Goal: Information Seeking & Learning: Compare options

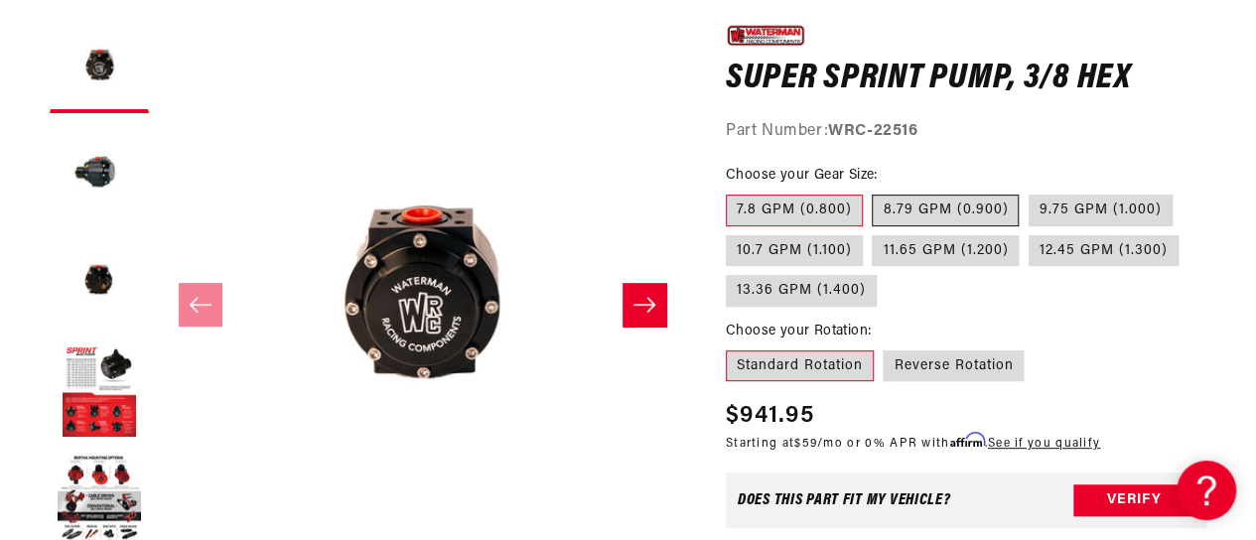
click at [918, 203] on label "8.79 GPM (0.900)" at bounding box center [945, 211] width 147 height 32
click at [874, 192] on input "8.79 GPM (0.900)" at bounding box center [873, 191] width 1 height 1
radio input "true"
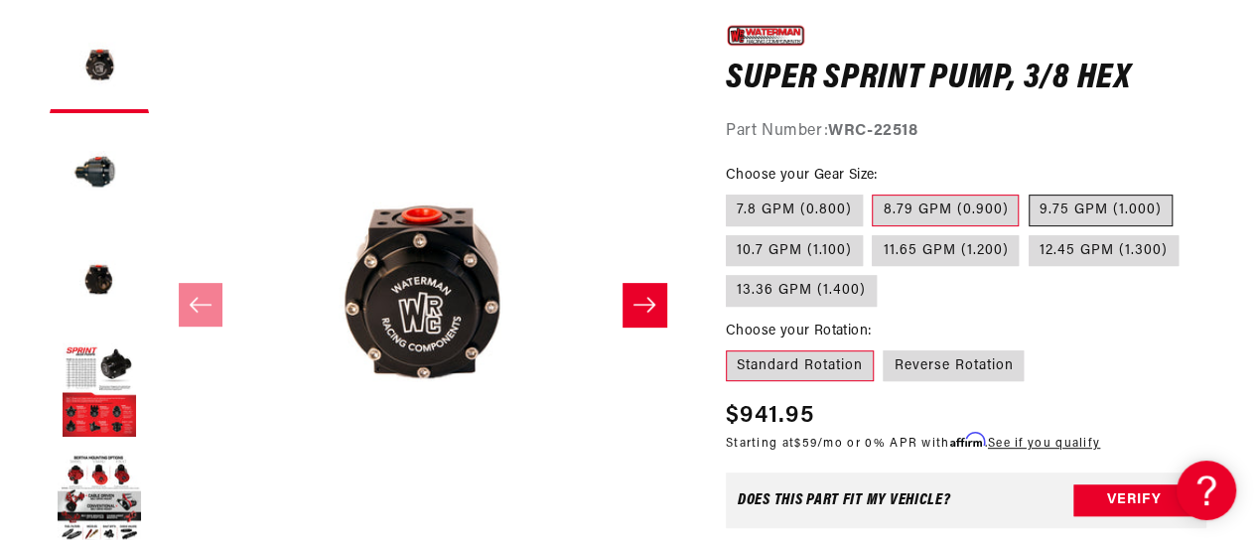
click at [1038, 203] on label "9.75 GPM (1.000)" at bounding box center [1101, 211] width 144 height 32
click at [1030, 192] on input "9.75 GPM (1.000)" at bounding box center [1029, 191] width 1 height 1
radio input "true"
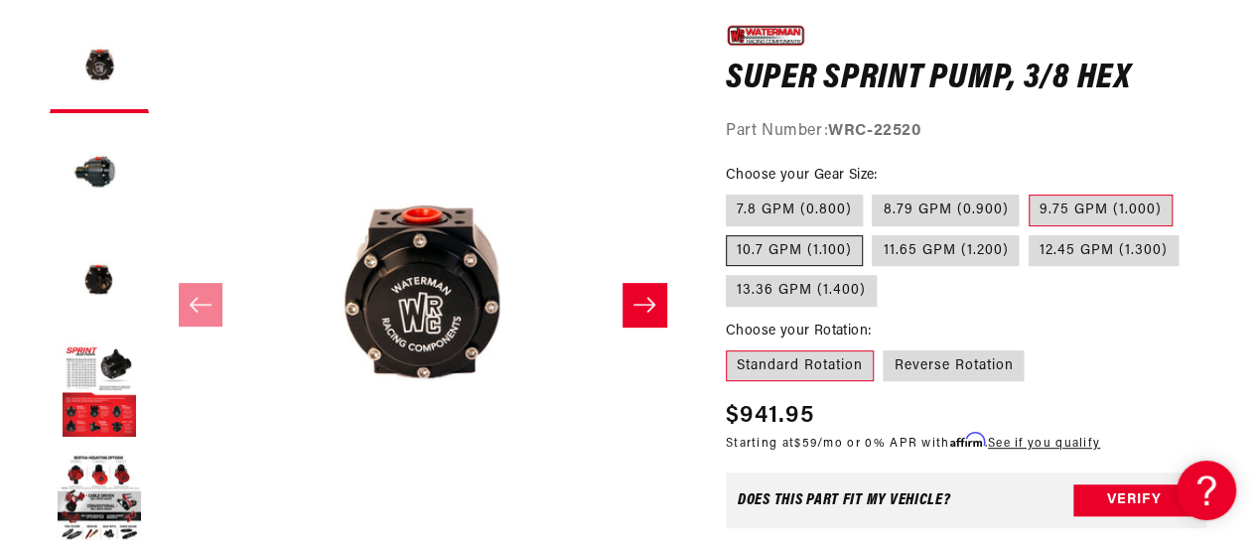
click at [802, 249] on label "10.7 GPM (1.100)" at bounding box center [794, 250] width 137 height 32
click at [1183, 192] on input "10.7 GPM (1.100)" at bounding box center [1183, 191] width 1 height 1
radio input "true"
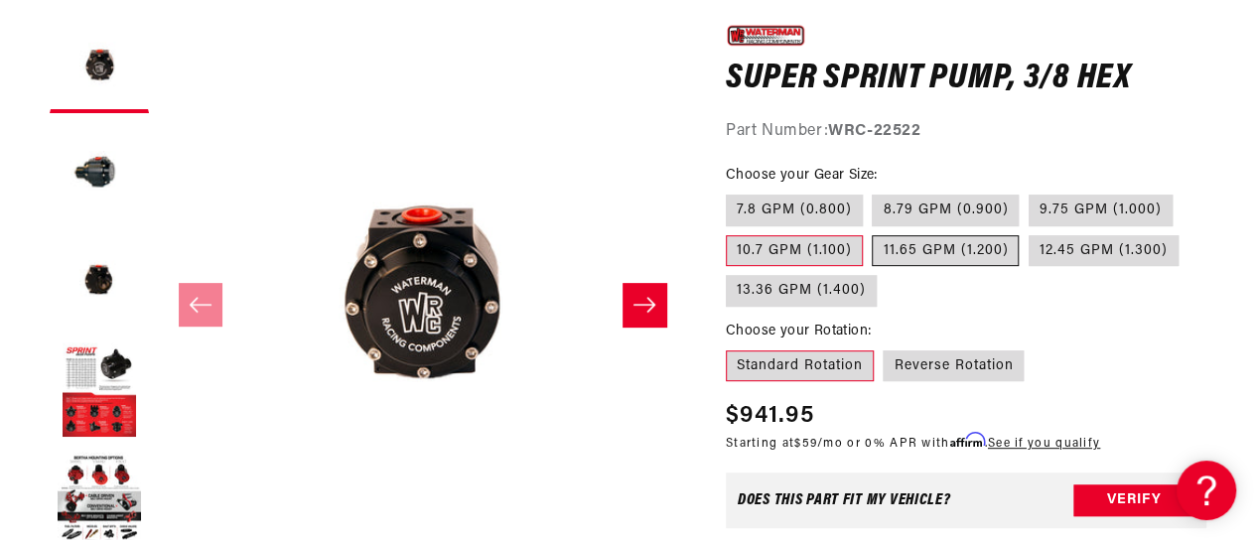
click at [900, 234] on label "11.65 GPM (1.200)" at bounding box center [945, 250] width 147 height 32
click at [874, 231] on input "11.65 GPM (1.200)" at bounding box center [873, 230] width 1 height 1
radio input "true"
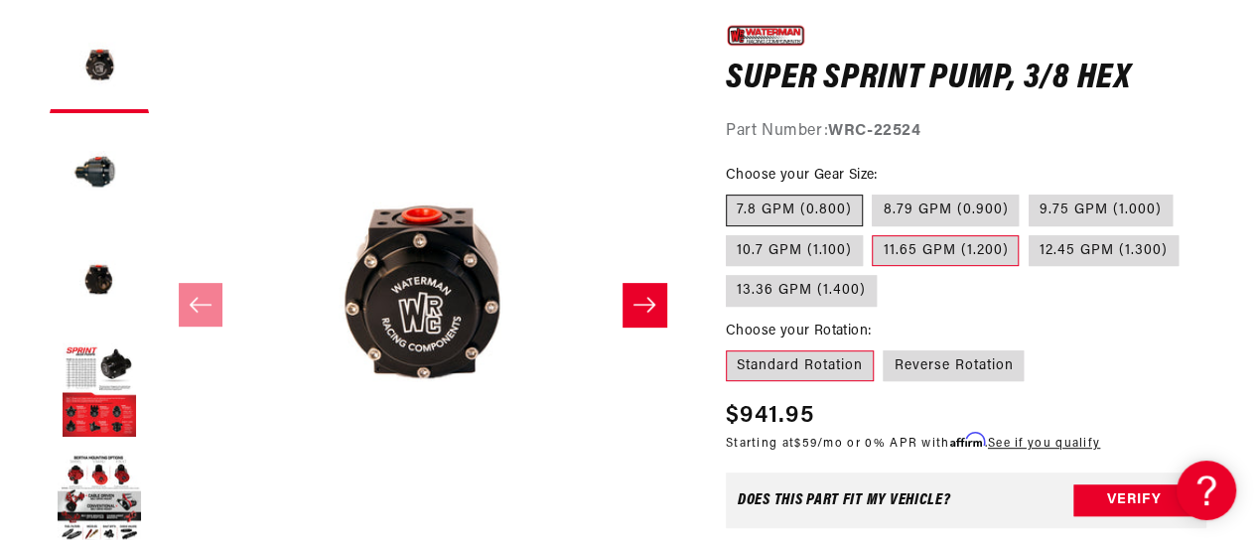
click at [791, 215] on label "7.8 GPM (0.800)" at bounding box center [794, 211] width 137 height 32
click at [732, 192] on input "7.8 GPM (0.800)" at bounding box center [731, 191] width 1 height 1
radio input "true"
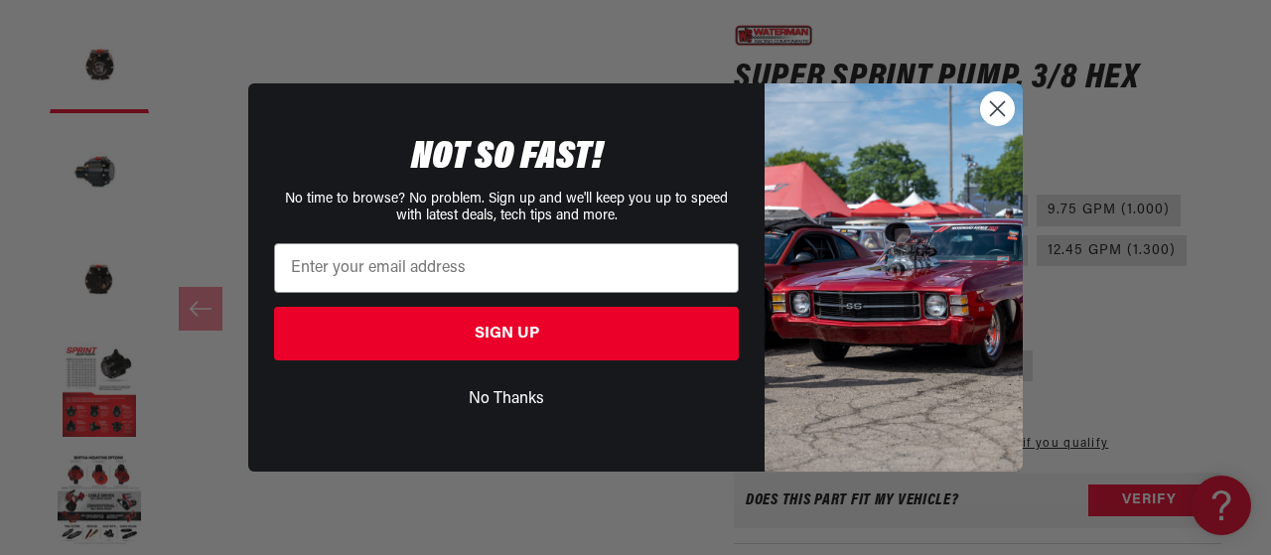
click at [1003, 106] on circle "Close dialog" at bounding box center [997, 108] width 33 height 33
